Goal: Navigation & Orientation: Find specific page/section

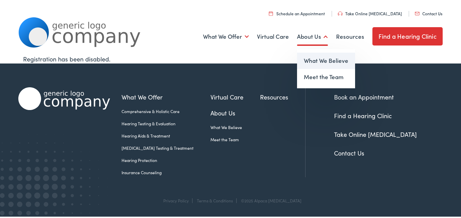
click at [308, 58] on link "What We Believe" at bounding box center [326, 61] width 58 height 16
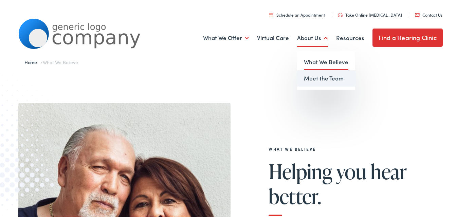
click at [309, 77] on link "Meet the Team" at bounding box center [326, 77] width 58 height 16
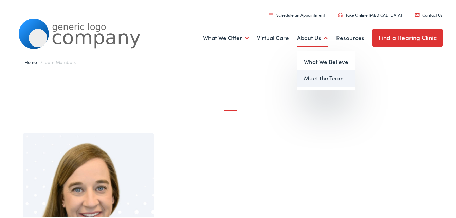
click at [314, 75] on link "Meet the Team" at bounding box center [326, 77] width 58 height 16
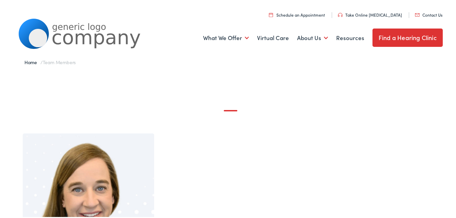
click at [401, 34] on link "Find a Hearing Clinic" at bounding box center [407, 36] width 70 height 18
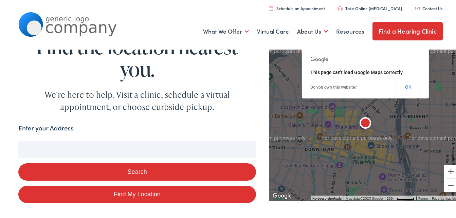
click at [46, 146] on input "Enter your Address" at bounding box center [136, 148] width 237 height 17
type input "c"
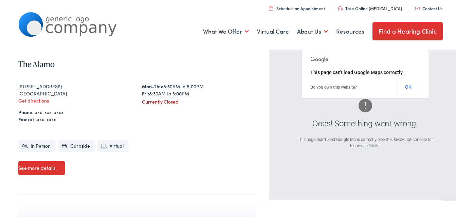
scroll to position [156, 0]
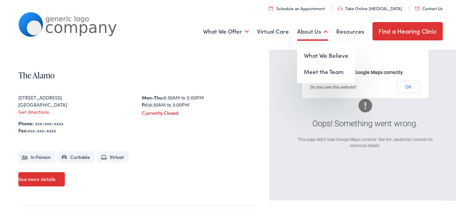
click at [306, 32] on link "About Us" at bounding box center [312, 30] width 31 height 25
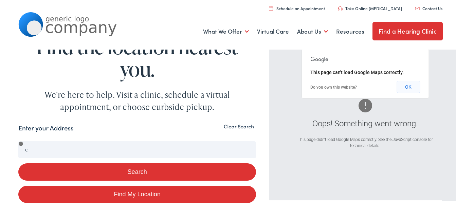
click at [407, 84] on button "OK" at bounding box center [407, 85] width 23 height 12
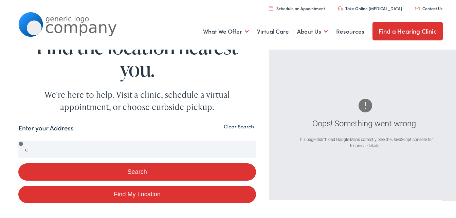
click at [234, 126] on button "Clear Search" at bounding box center [239, 125] width 34 height 6
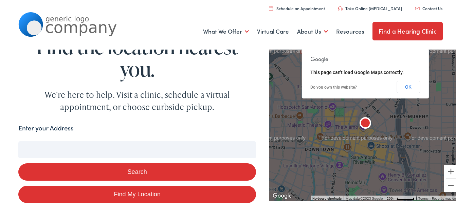
click at [50, 148] on input "Enter your Address" at bounding box center [136, 148] width 237 height 17
type input "c"
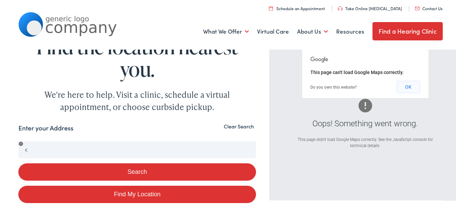
click at [408, 84] on button "OK" at bounding box center [407, 85] width 23 height 12
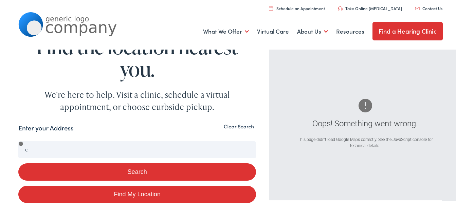
click at [239, 125] on button "Clear Search" at bounding box center [239, 125] width 34 height 6
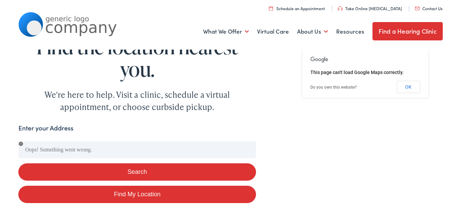
click at [417, 27] on link "Find a Hearing Clinic" at bounding box center [407, 30] width 70 height 18
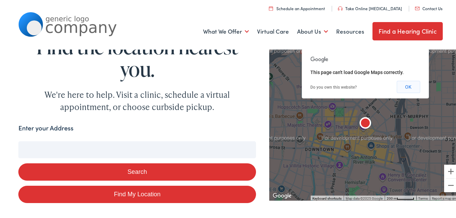
click at [403, 84] on button "OK" at bounding box center [407, 85] width 23 height 12
